Goal: Information Seeking & Learning: Learn about a topic

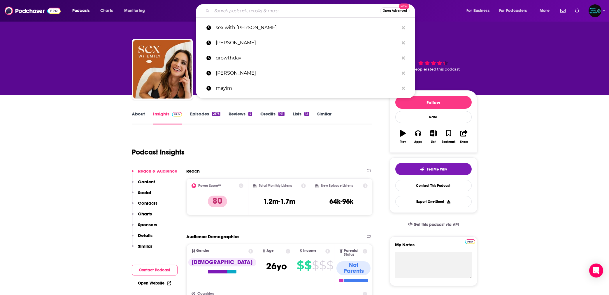
click at [240, 12] on input "Search podcasts, credits, & more..." at bounding box center [296, 10] width 168 height 9
paste input "Truthworks Podcast"
type input "Truthworks Podcast"
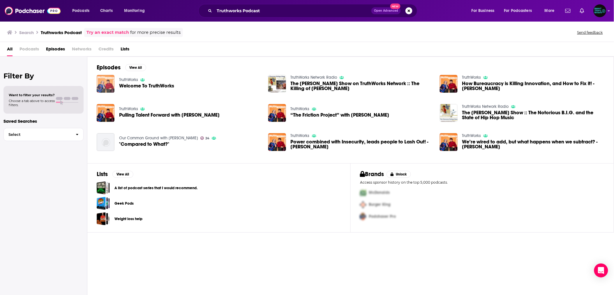
click at [111, 83] on img "Welcome To TruthWorks" at bounding box center [106, 84] width 18 height 18
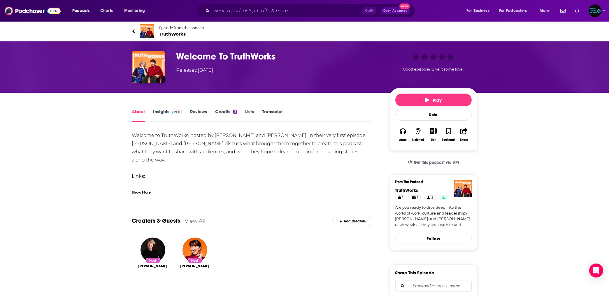
click at [166, 113] on link "Insights" at bounding box center [167, 115] width 29 height 13
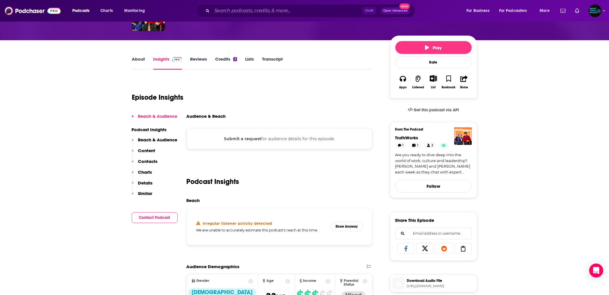
scroll to position [52, 0]
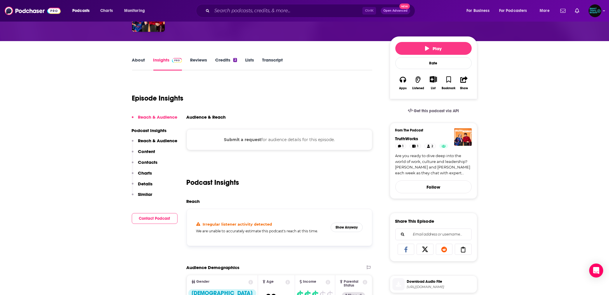
click at [199, 64] on link "Reviews" at bounding box center [198, 63] width 17 height 13
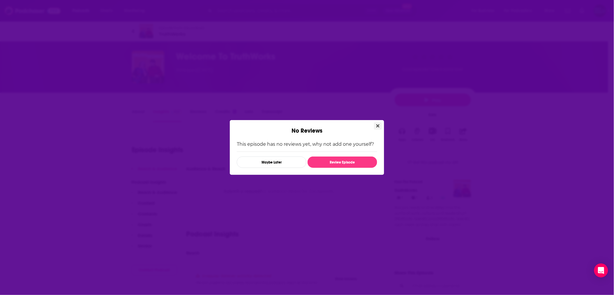
click at [378, 124] on icon "Close" at bounding box center [377, 126] width 3 height 5
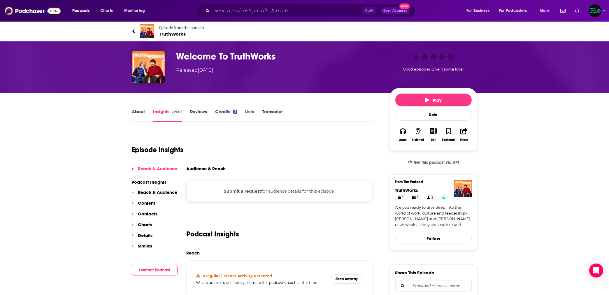
click at [140, 114] on link "About" at bounding box center [138, 115] width 13 height 13
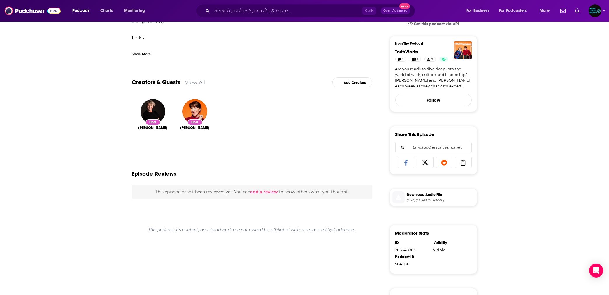
scroll to position [26, 0]
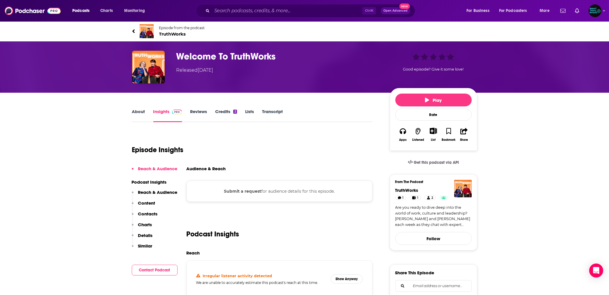
click at [170, 33] on span "TruthWorks" at bounding box center [182, 34] width 46 height 6
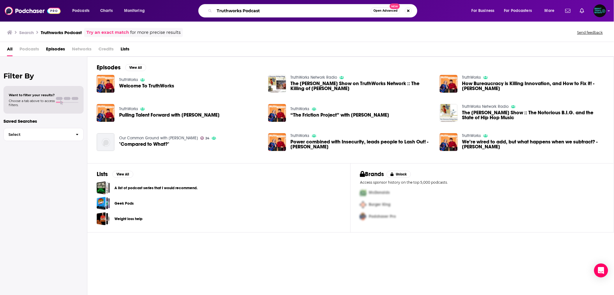
drag, startPoint x: 269, startPoint y: 10, endPoint x: 217, endPoint y: 11, distance: 52.4
click at [217, 11] on input "Truthworks Podcast" at bounding box center [292, 10] width 156 height 9
paste input "[PERSON_NAME]"
type input "[PERSON_NAME]"
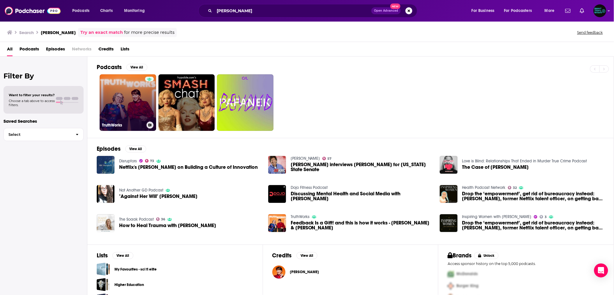
click at [135, 98] on link "TruthWorks" at bounding box center [128, 102] width 57 height 57
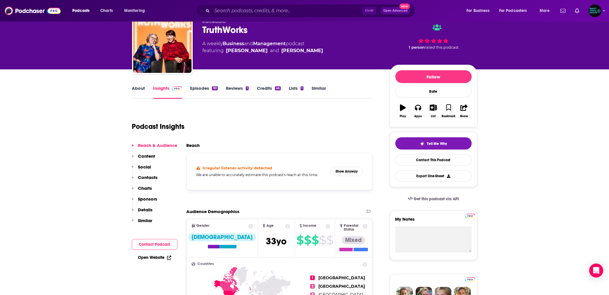
scroll to position [52, 0]
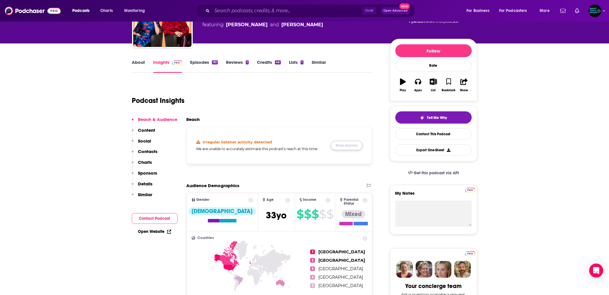
click at [342, 142] on button "Show Anyway" at bounding box center [346, 145] width 32 height 9
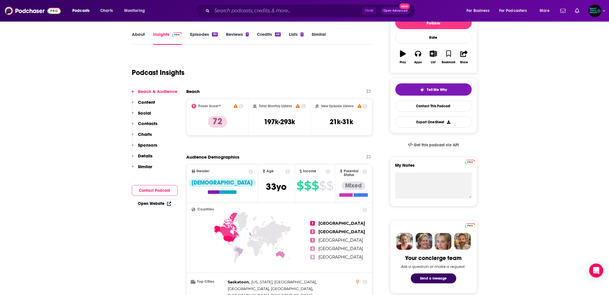
scroll to position [77, 0]
